Goal: Task Accomplishment & Management: Complete application form

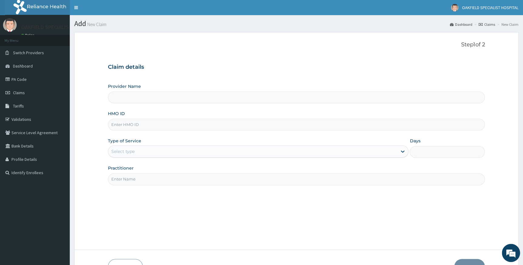
type input "Vinca Hospital Limited"
click at [22, 78] on link "PA Code" at bounding box center [35, 79] width 70 height 13
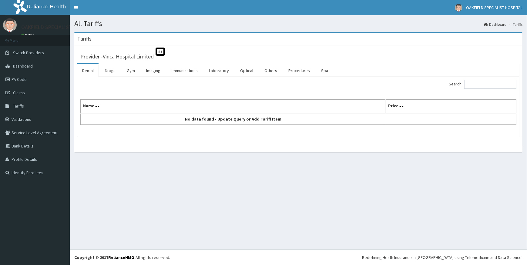
click at [111, 72] on link "Drugs" at bounding box center [110, 70] width 20 height 13
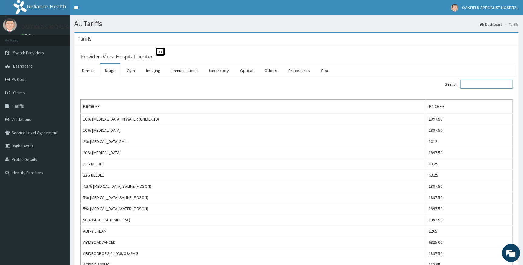
click at [478, 84] on input "Search:" at bounding box center [486, 84] width 52 height 9
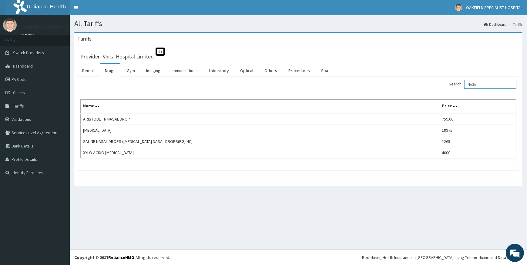
type input "NASA"
drag, startPoint x: 498, startPoint y: 85, endPoint x: 431, endPoint y: 76, distance: 67.5
click at [431, 77] on div "Search: NASA Name Price ARISTOBET N NASAL DROP 759.00 AVAMYS 18975 SALINE NASAL…" at bounding box center [298, 124] width 442 height 94
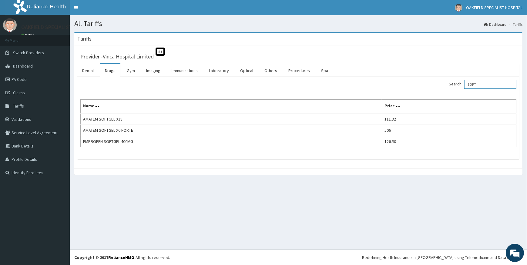
type input "SOFT"
click at [23, 76] on link "PA Code" at bounding box center [35, 79] width 70 height 13
